Goal: Find specific page/section: Find specific page/section

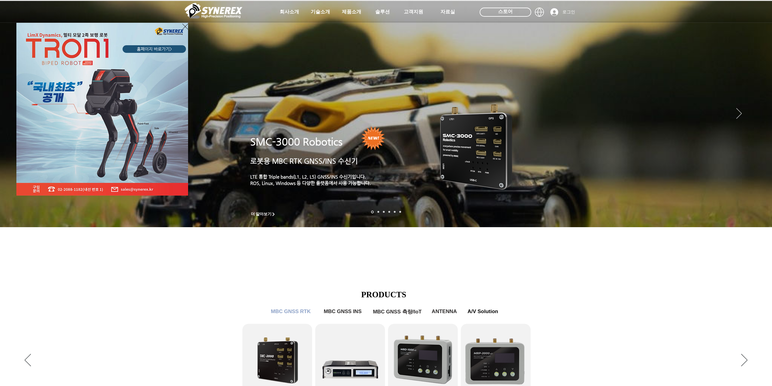
click at [356, 12] on div "LimX Dinamics" at bounding box center [386, 193] width 772 height 386
click at [186, 29] on icon "사이트로 돌아가기" at bounding box center [185, 27] width 6 height 8
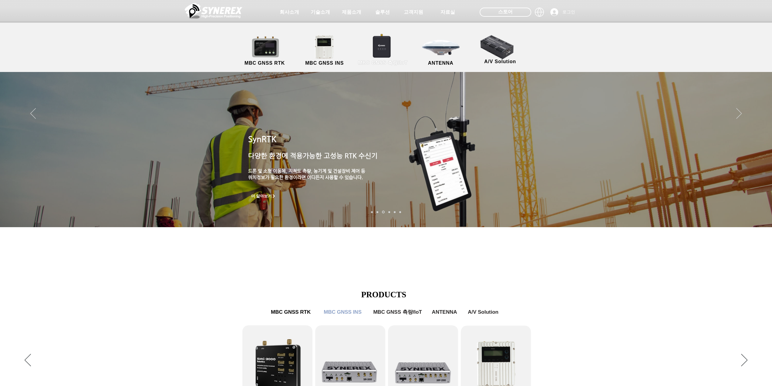
click at [380, 54] on link "MBC GNSS 측량/IoT" at bounding box center [382, 51] width 59 height 32
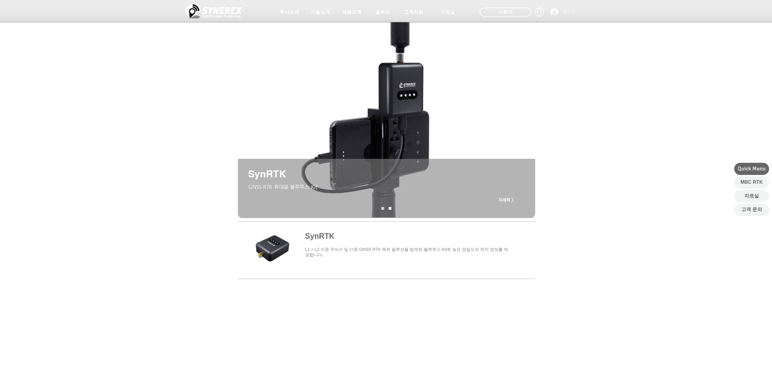
click at [281, 239] on span "main content" at bounding box center [385, 249] width 297 height 56
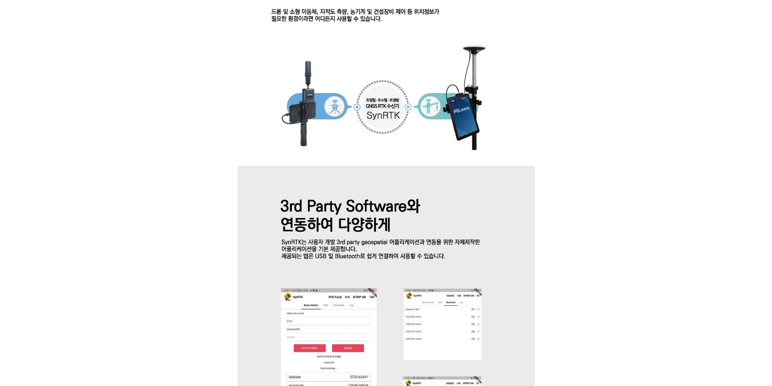
scroll to position [705, 0]
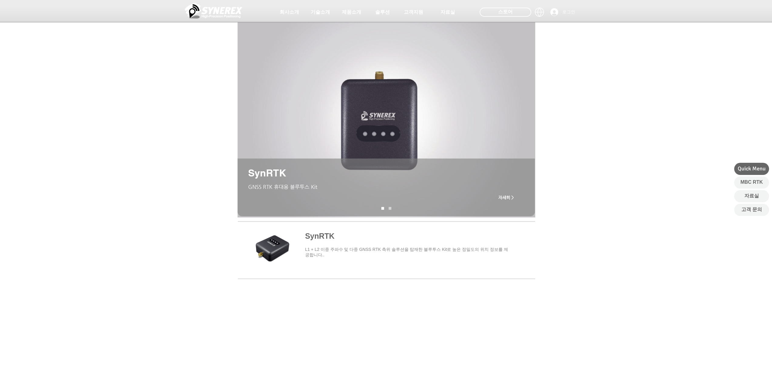
drag, startPoint x: 145, startPoint y: 162, endPoint x: 150, endPoint y: 161, distance: 5.5
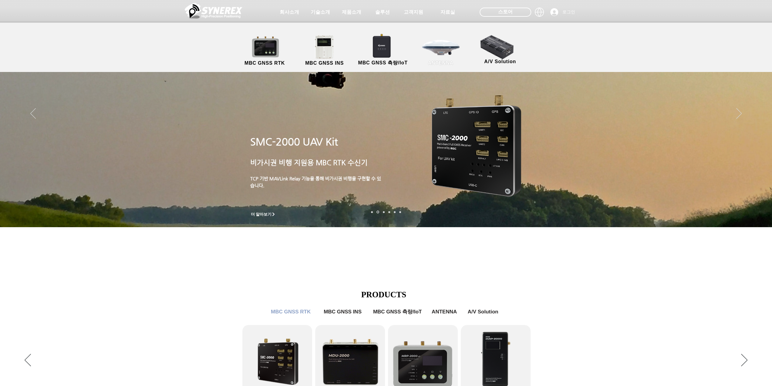
click at [435, 53] on link "ANTENNA" at bounding box center [440, 51] width 55 height 32
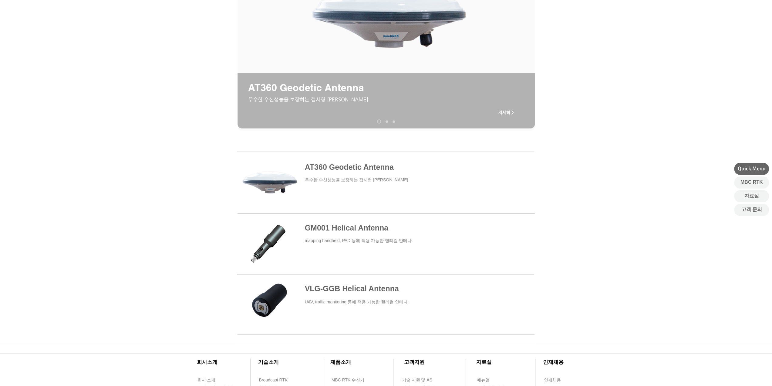
scroll to position [121, 0]
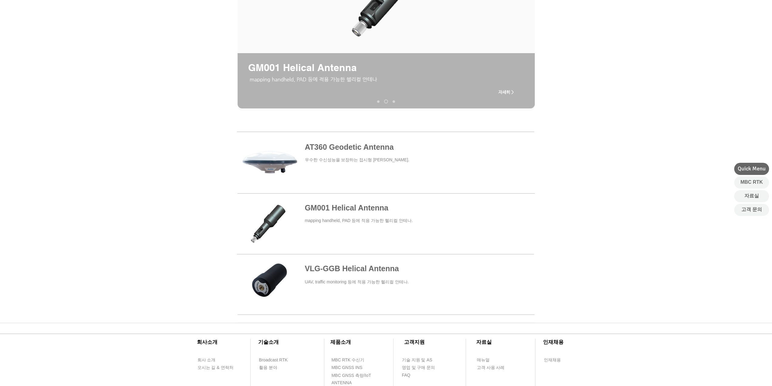
click at [338, 214] on span at bounding box center [385, 223] width 297 height 53
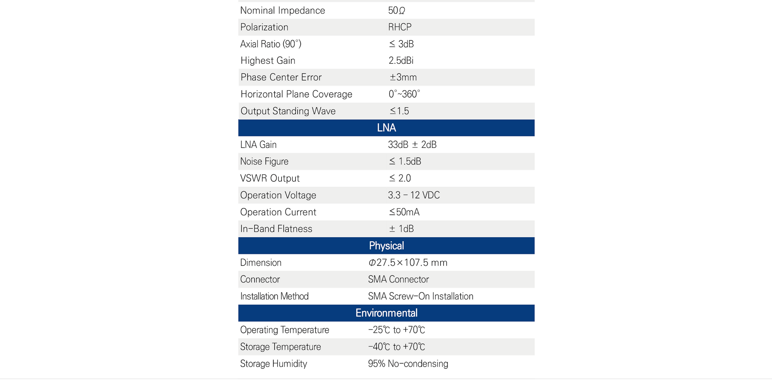
scroll to position [516, 0]
